Goal: Task Accomplishment & Management: Manage account settings

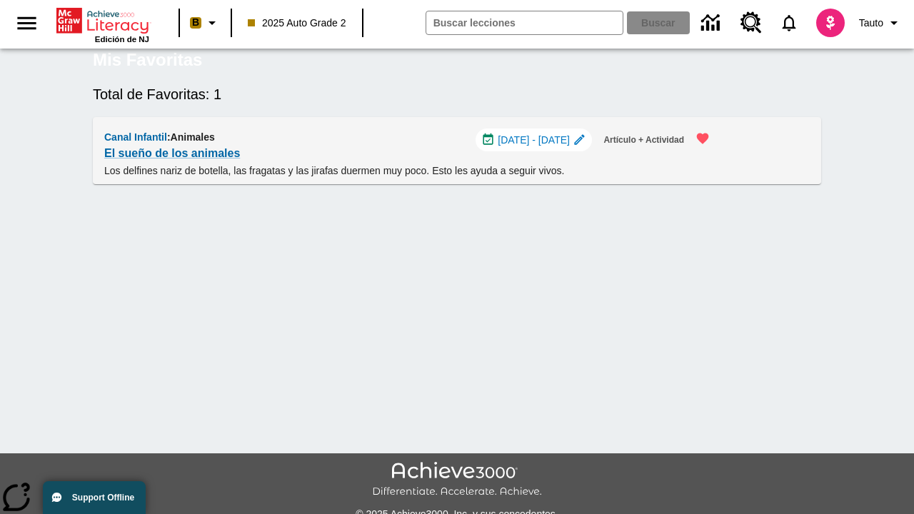
click at [538, 148] on span "[DATE] - [DATE]" at bounding box center [534, 140] width 72 height 15
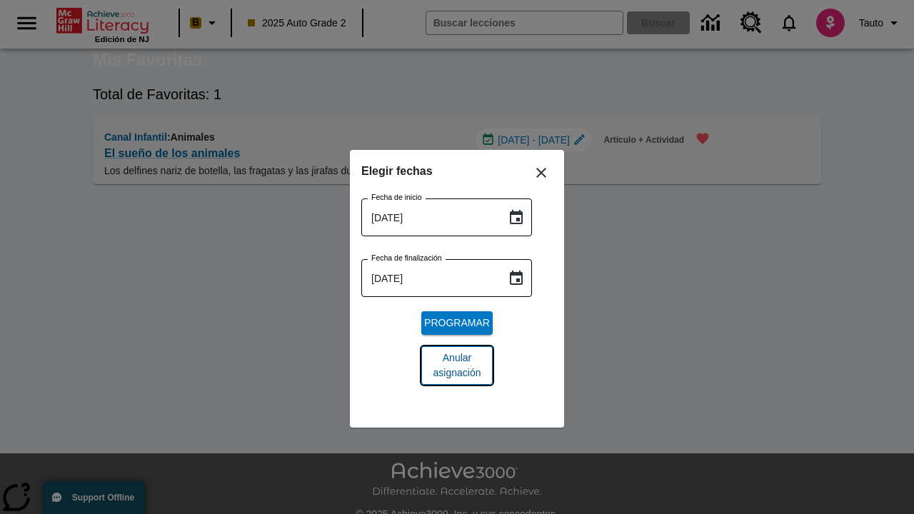
click at [457, 366] on span "Anular asignación" at bounding box center [457, 366] width 49 height 30
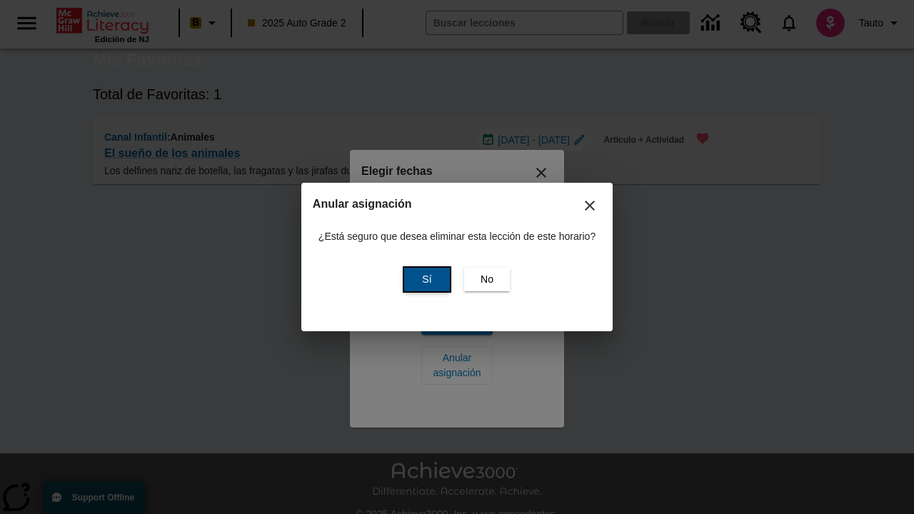
click at [425, 279] on span "Sí" at bounding box center [426, 279] width 9 height 15
